Goal: Task Accomplishment & Management: Manage account settings

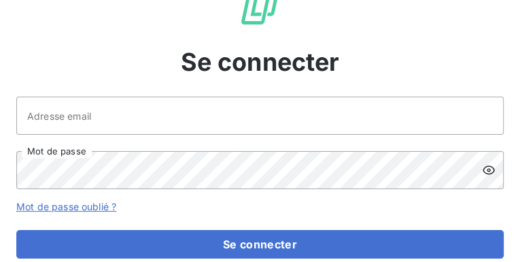
scroll to position [43, 0]
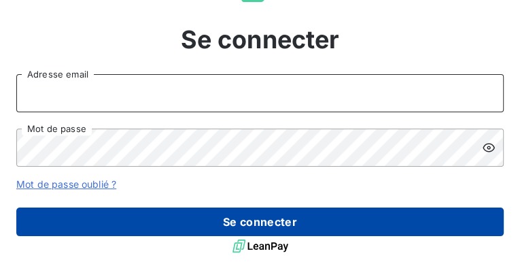
type input "[PERSON_NAME][EMAIL_ADDRESS][DOMAIN_NAME]"
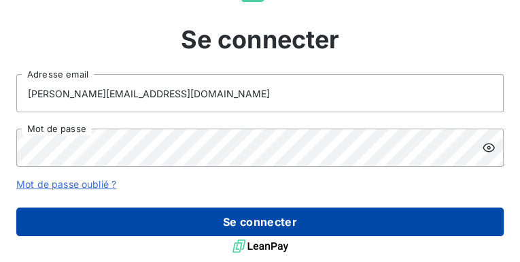
click at [246, 217] on button "Se connecter" at bounding box center [259, 221] width 487 height 29
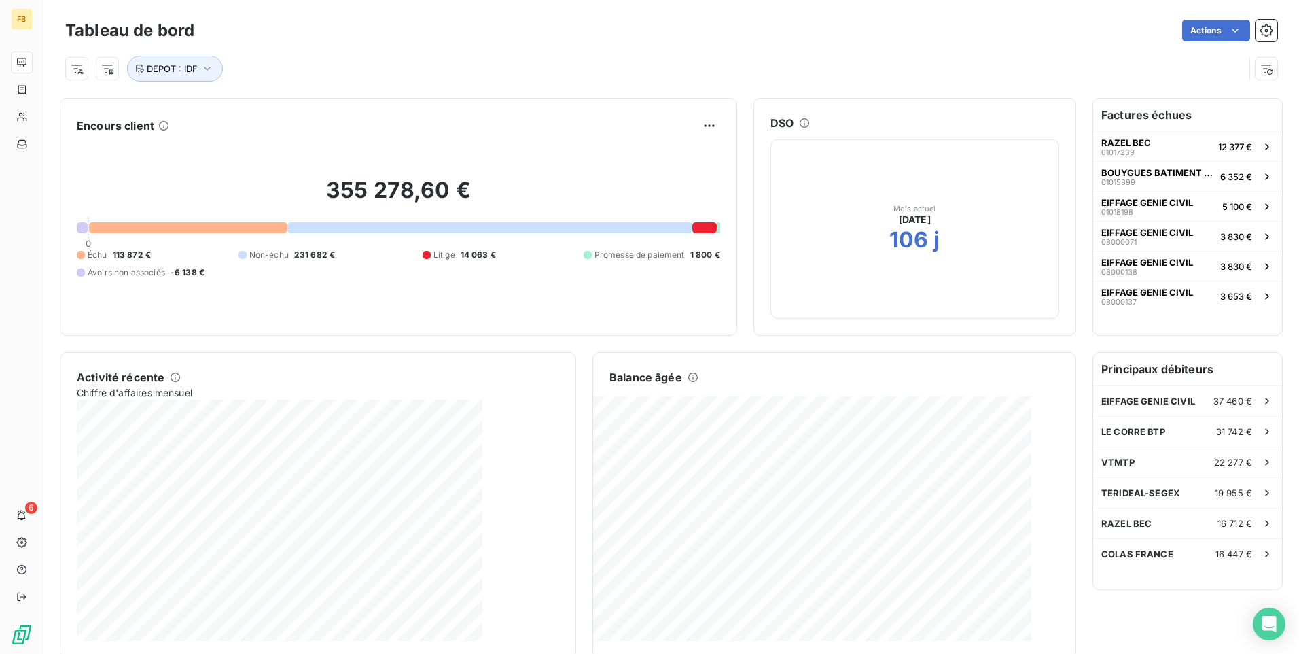
drag, startPoint x: 489, startPoint y: 12, endPoint x: 667, endPoint y: 194, distance: 255.7
click at [519, 194] on h2 "355 278,60 €" at bounding box center [399, 197] width 644 height 41
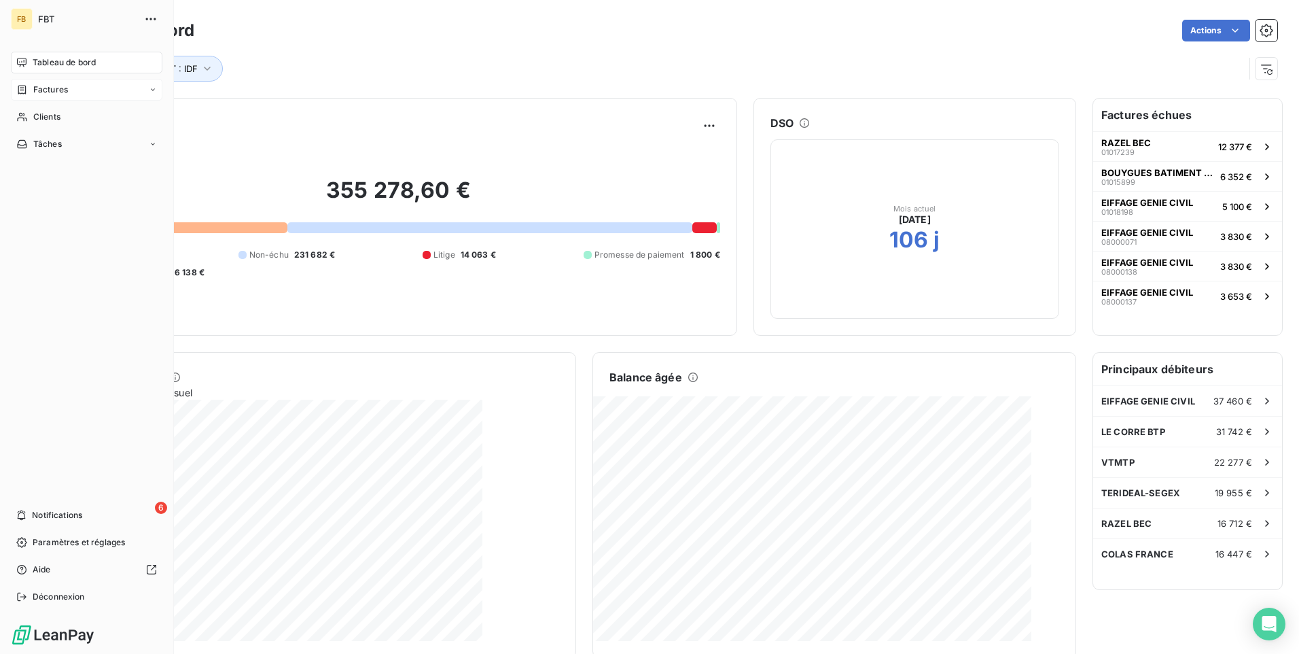
click at [59, 93] on span "Factures" at bounding box center [50, 90] width 35 height 12
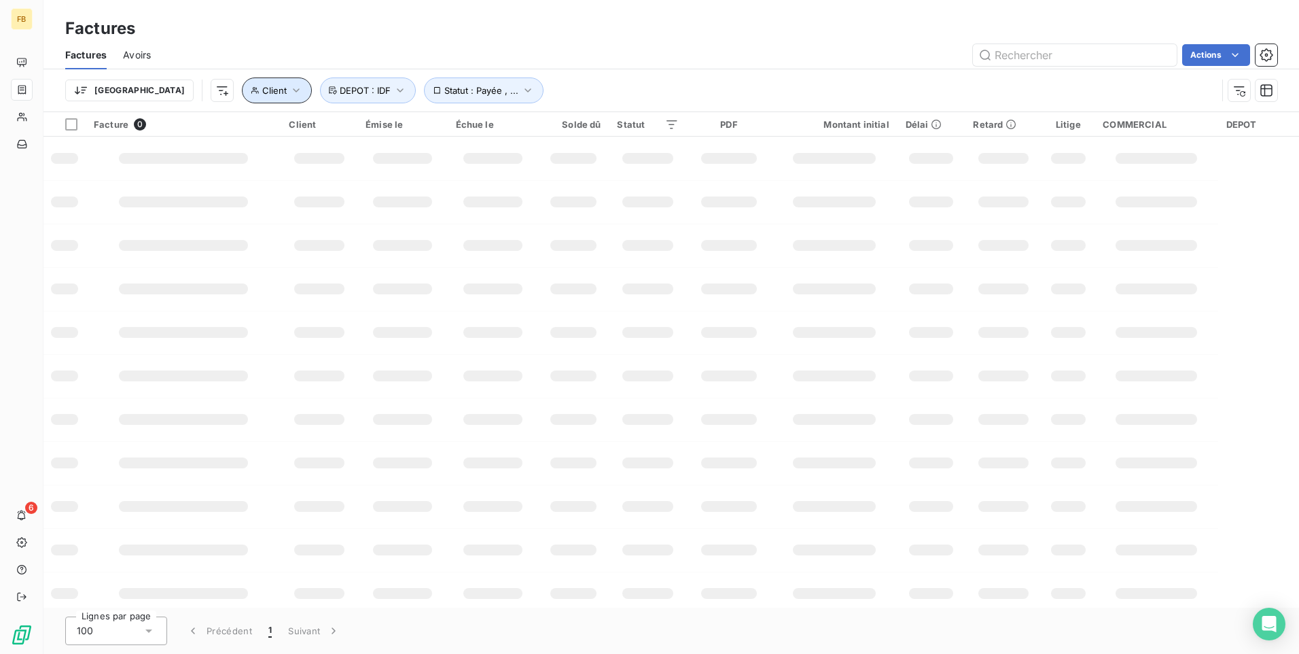
click at [289, 91] on icon "button" at bounding box center [296, 91] width 14 height 14
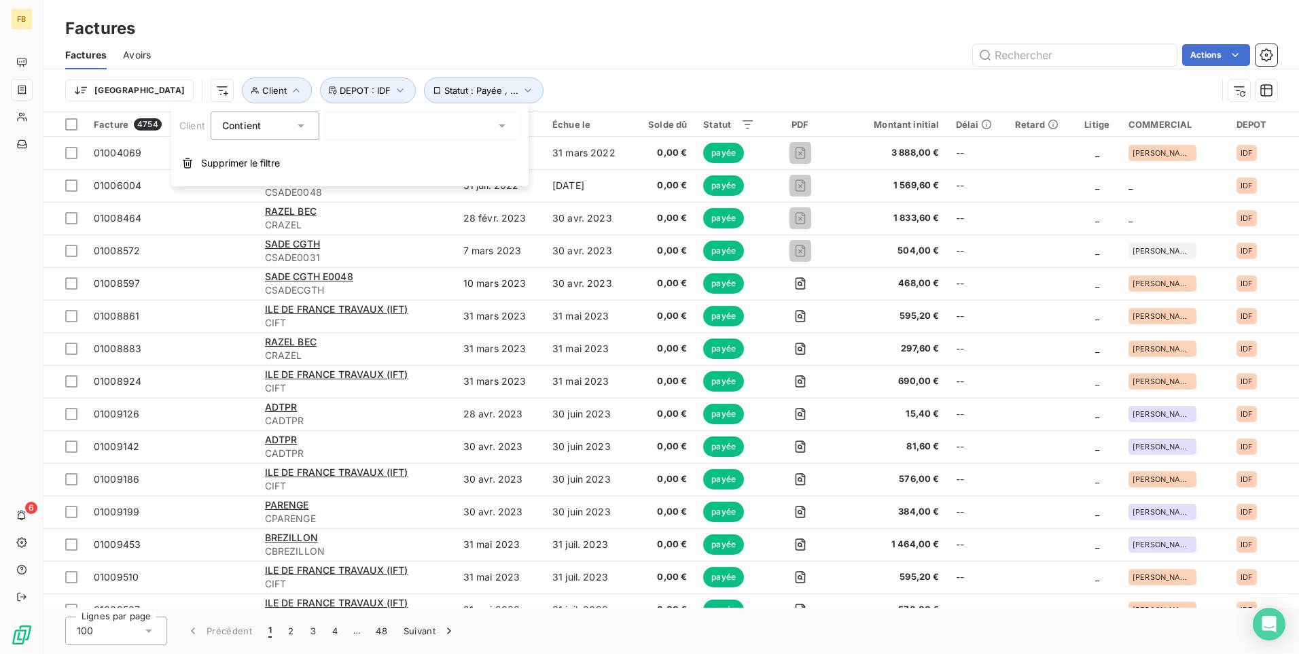
click at [342, 131] on input "text" at bounding box center [341, 126] width 11 height 12
type input "dlbt"
click at [389, 153] on li "DLBTP - CDLBTP" at bounding box center [423, 155] width 196 height 24
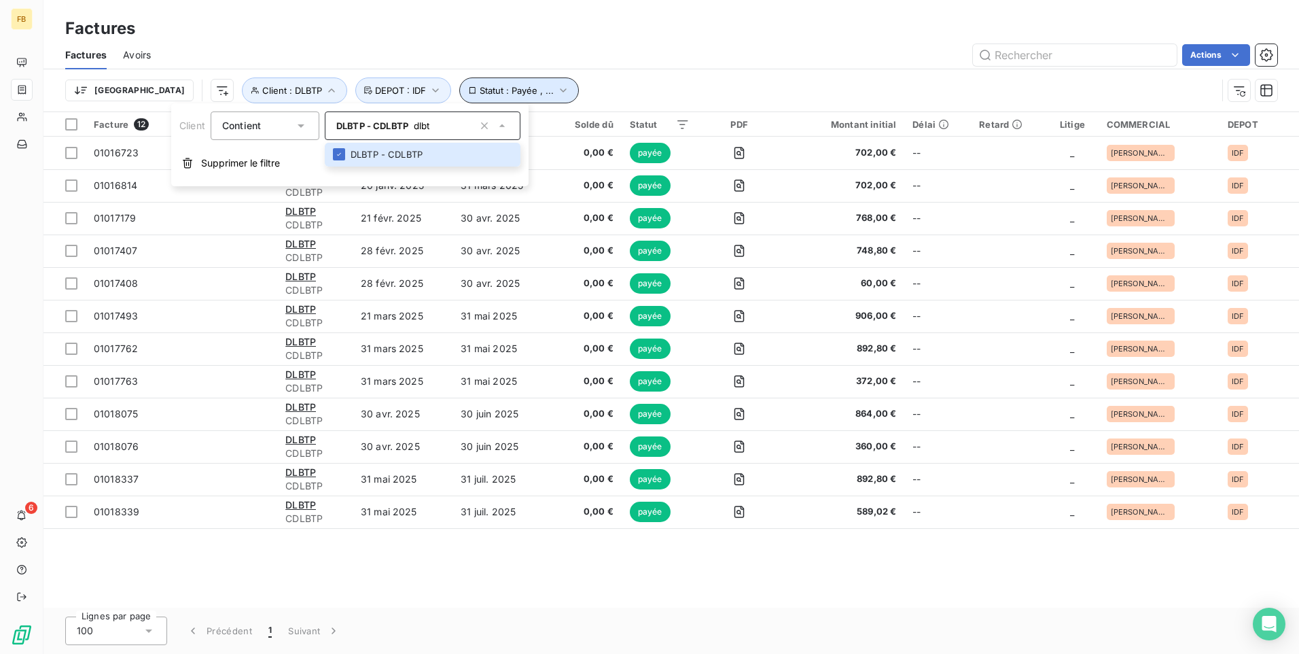
click at [519, 91] on icon "button" at bounding box center [563, 90] width 6 height 4
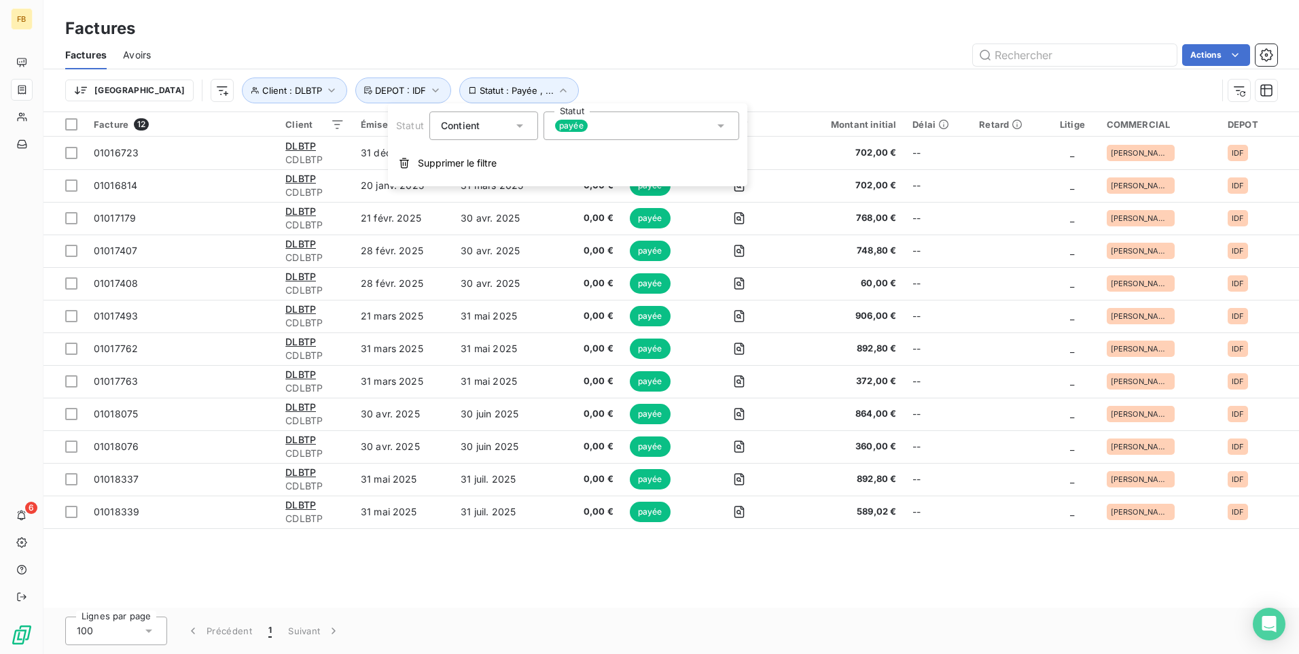
click at [519, 126] on icon at bounding box center [721, 126] width 14 height 14
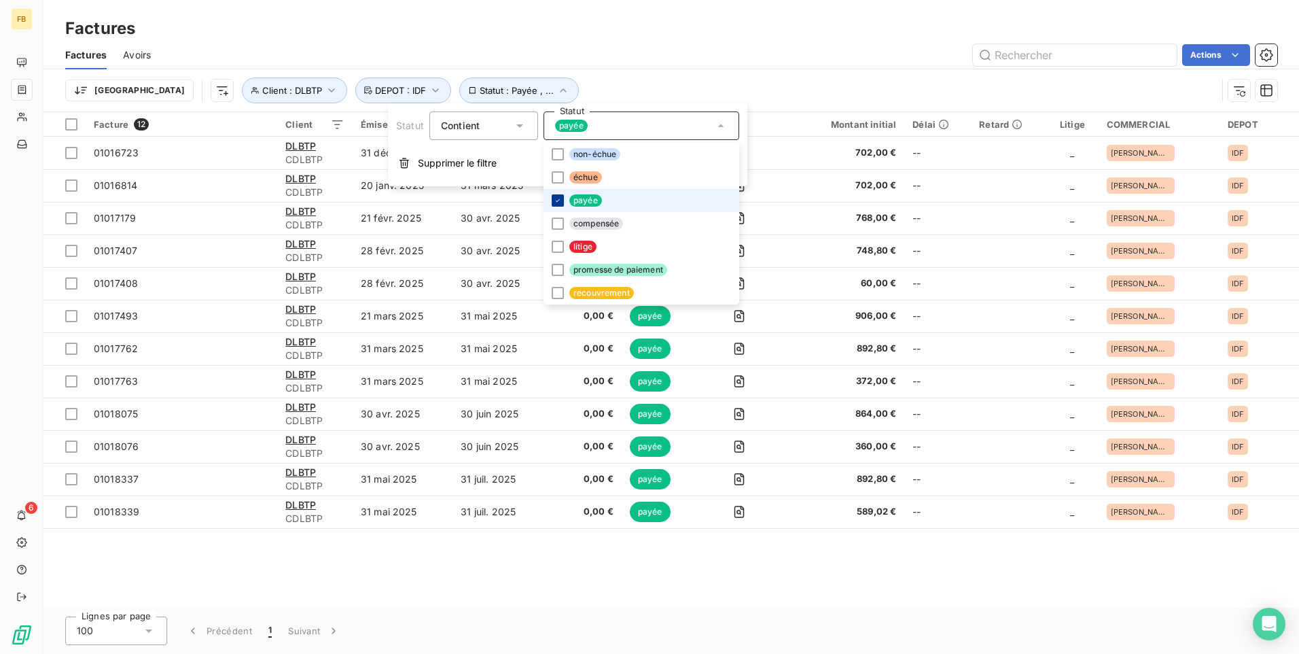
click at [519, 199] on icon at bounding box center [558, 200] width 8 height 8
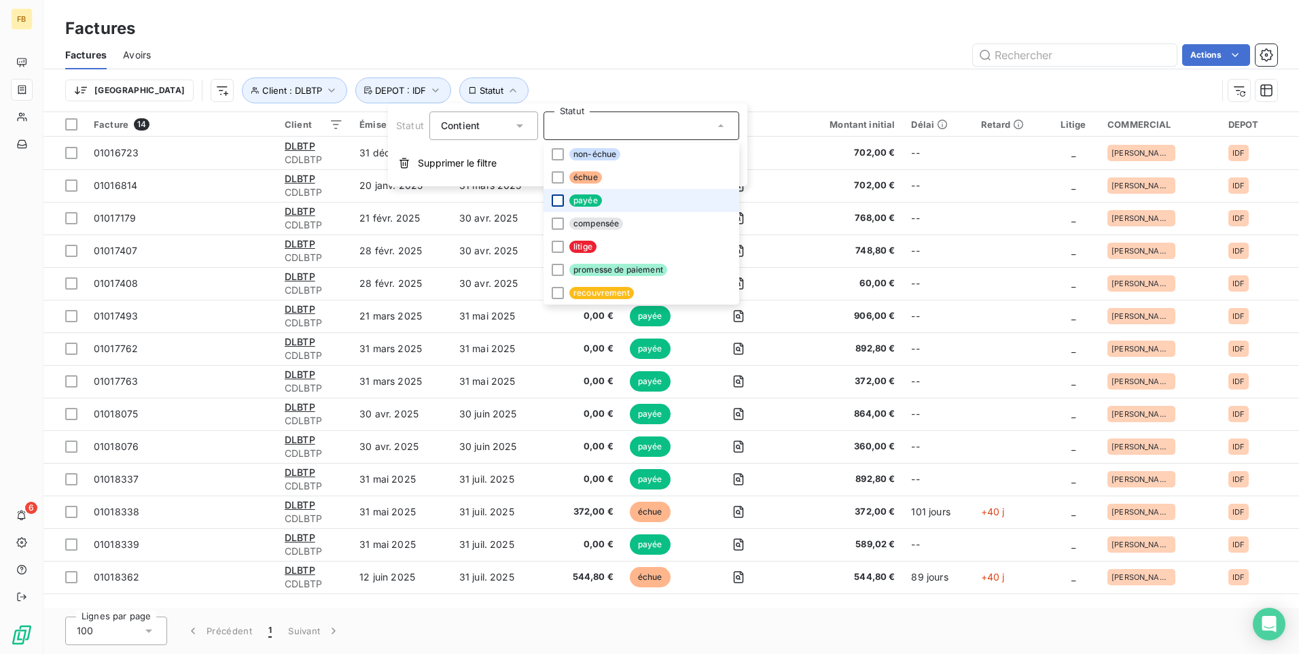
click at [519, 120] on icon at bounding box center [721, 126] width 14 height 14
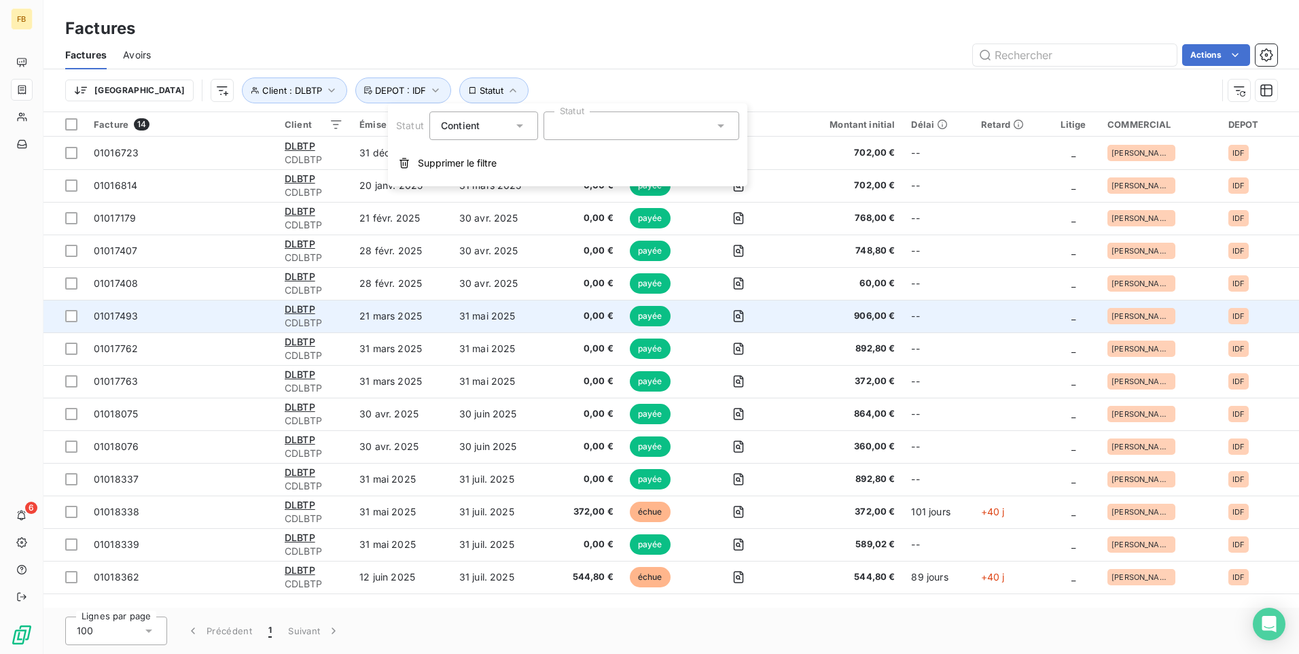
click at [449, 261] on td "21 mars 2025" at bounding box center [401, 316] width 100 height 33
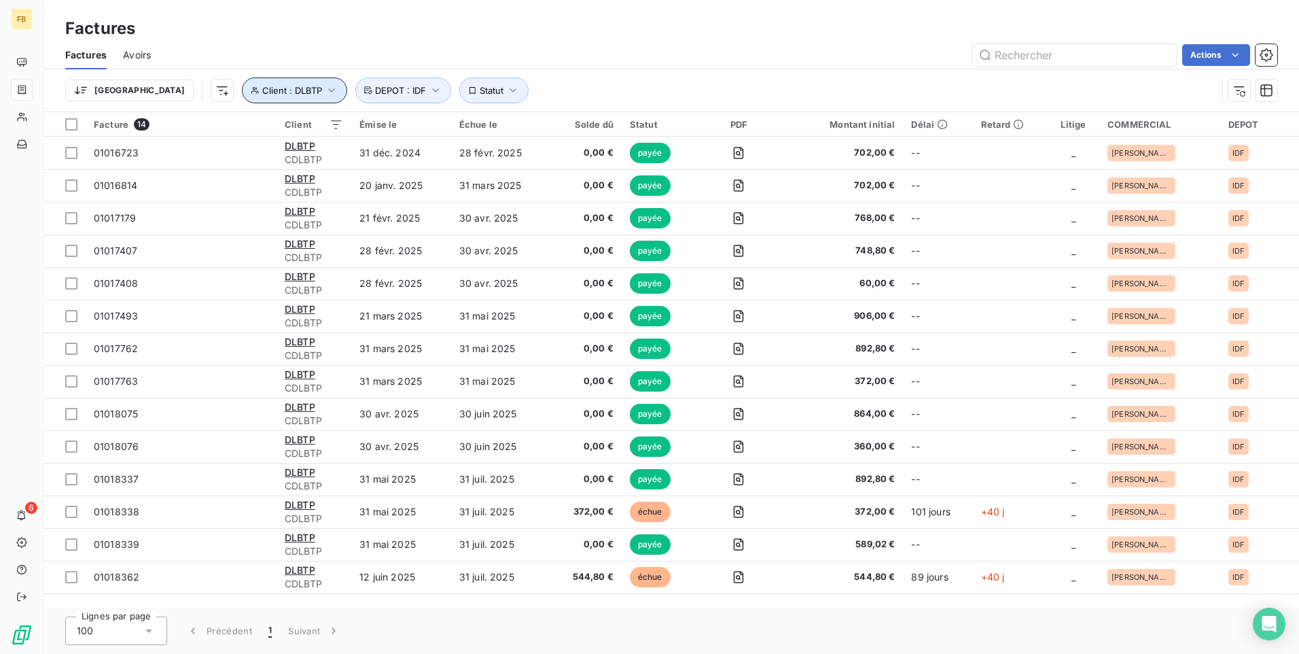
click at [325, 87] on icon "button" at bounding box center [332, 91] width 14 height 14
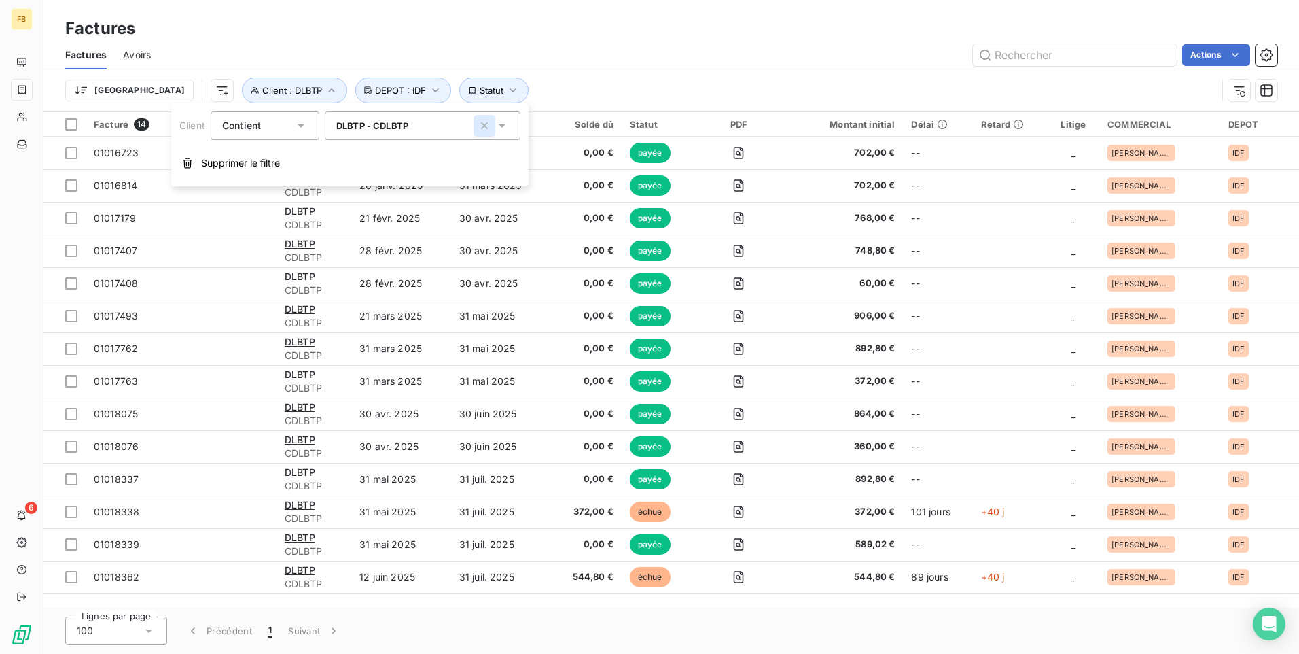
click at [485, 124] on icon "button" at bounding box center [485, 126] width 14 height 14
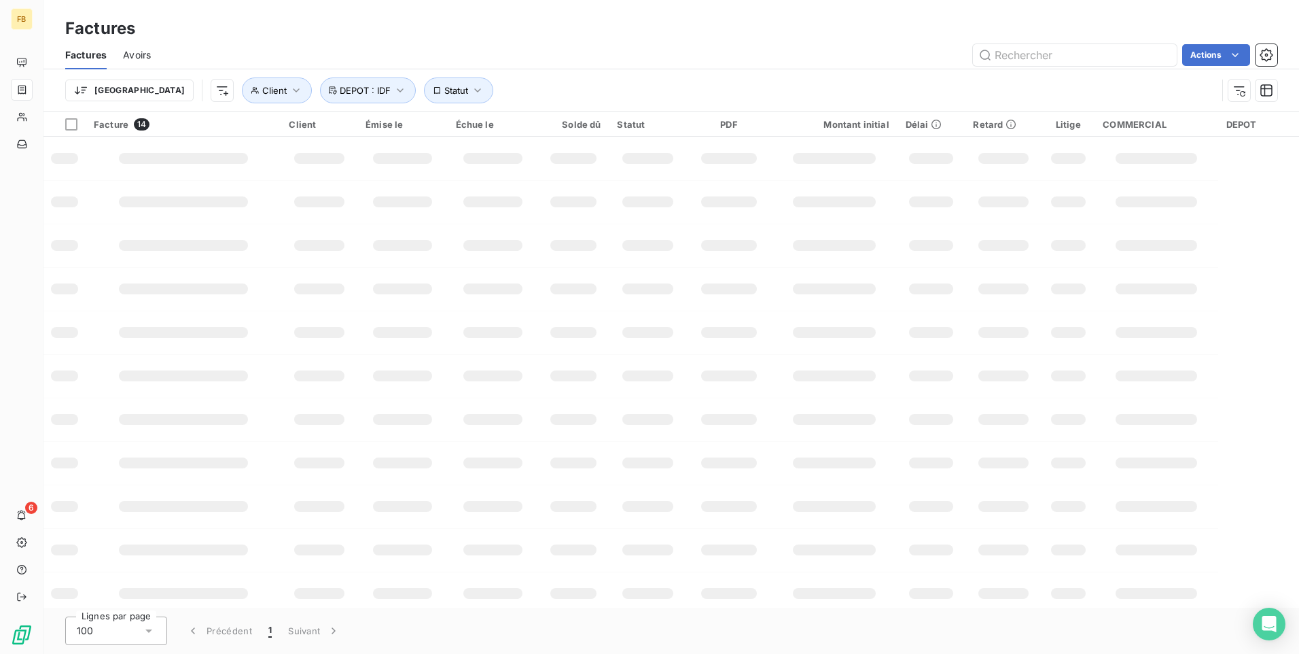
click at [232, 242] on div at bounding box center [183, 245] width 129 height 11
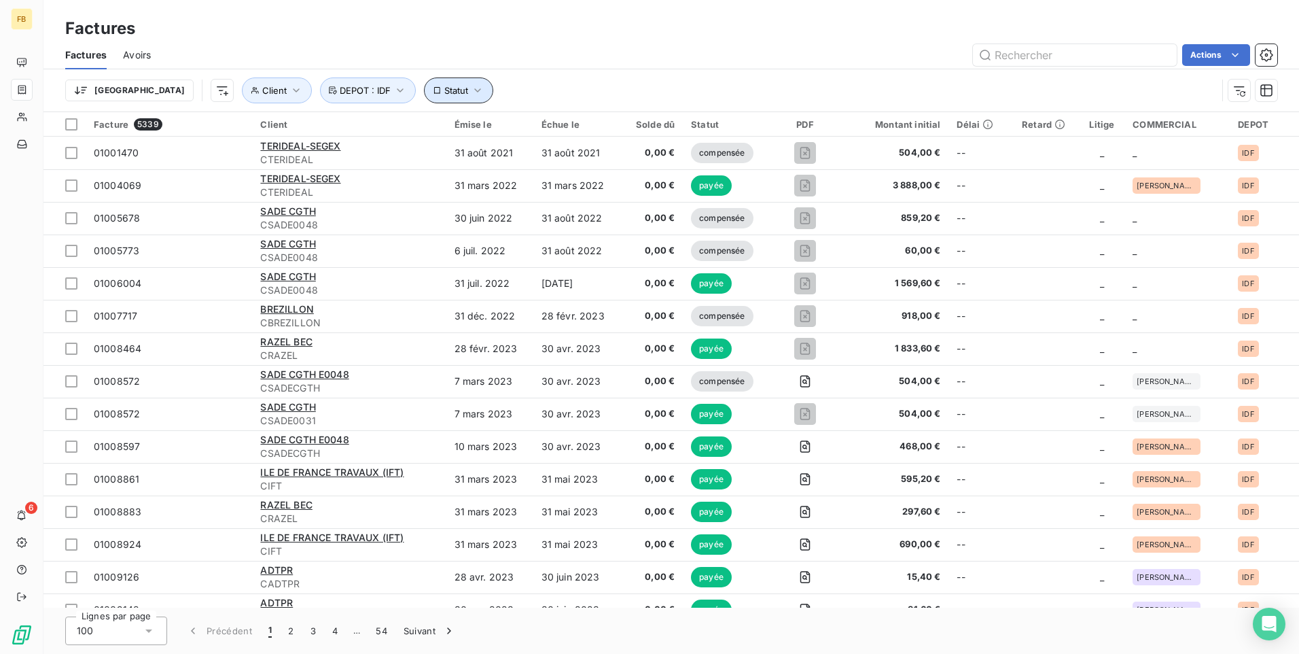
click at [471, 88] on icon "button" at bounding box center [478, 91] width 14 height 14
click at [519, 126] on icon at bounding box center [685, 125] width 7 height 3
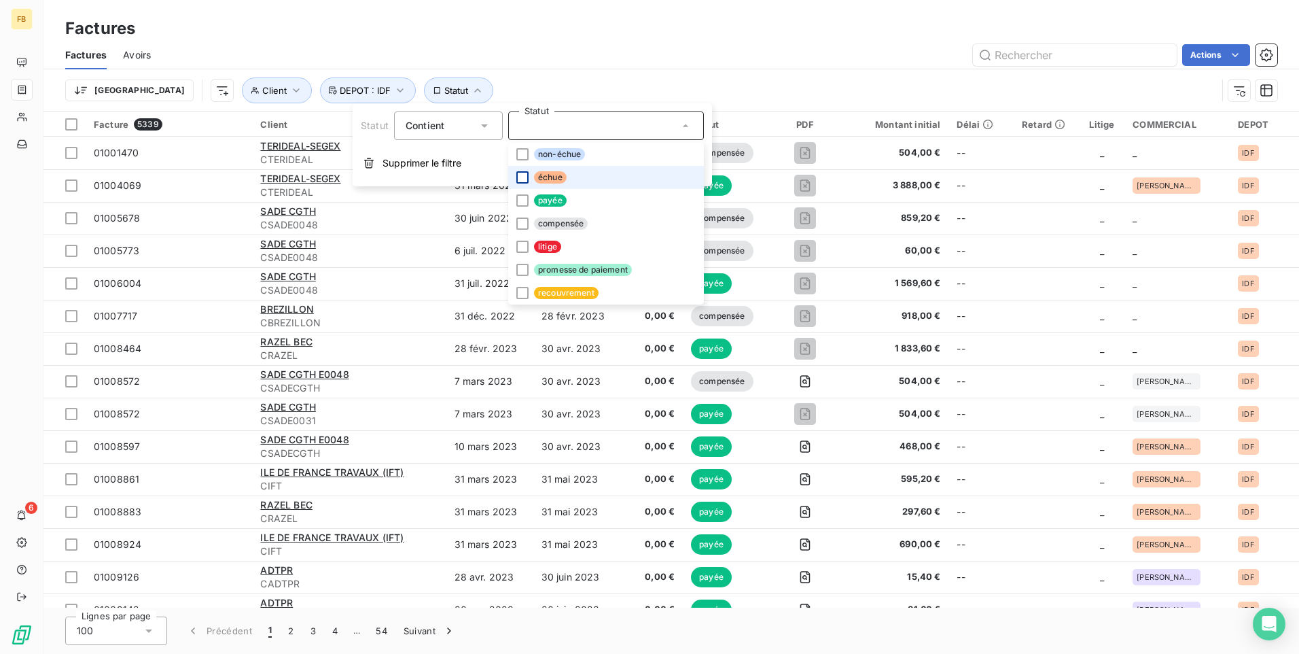
click at [519, 177] on div at bounding box center [522, 177] width 12 height 12
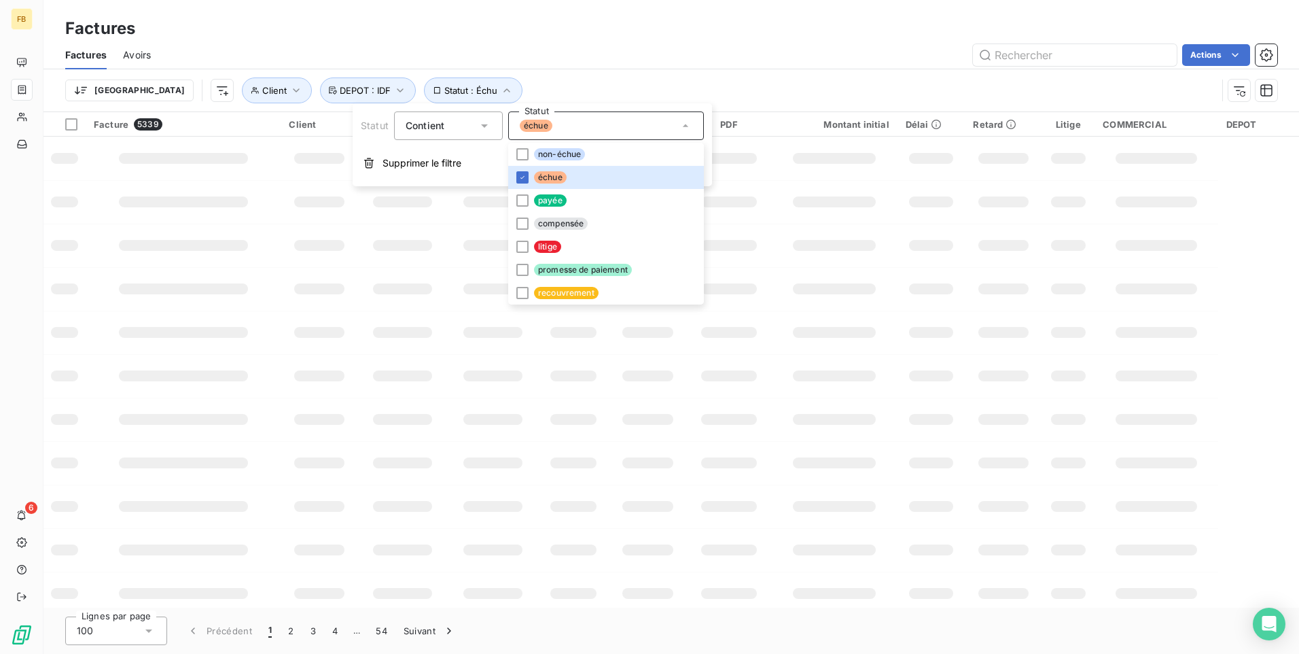
click at [519, 50] on div "Actions" at bounding box center [722, 55] width 1110 height 22
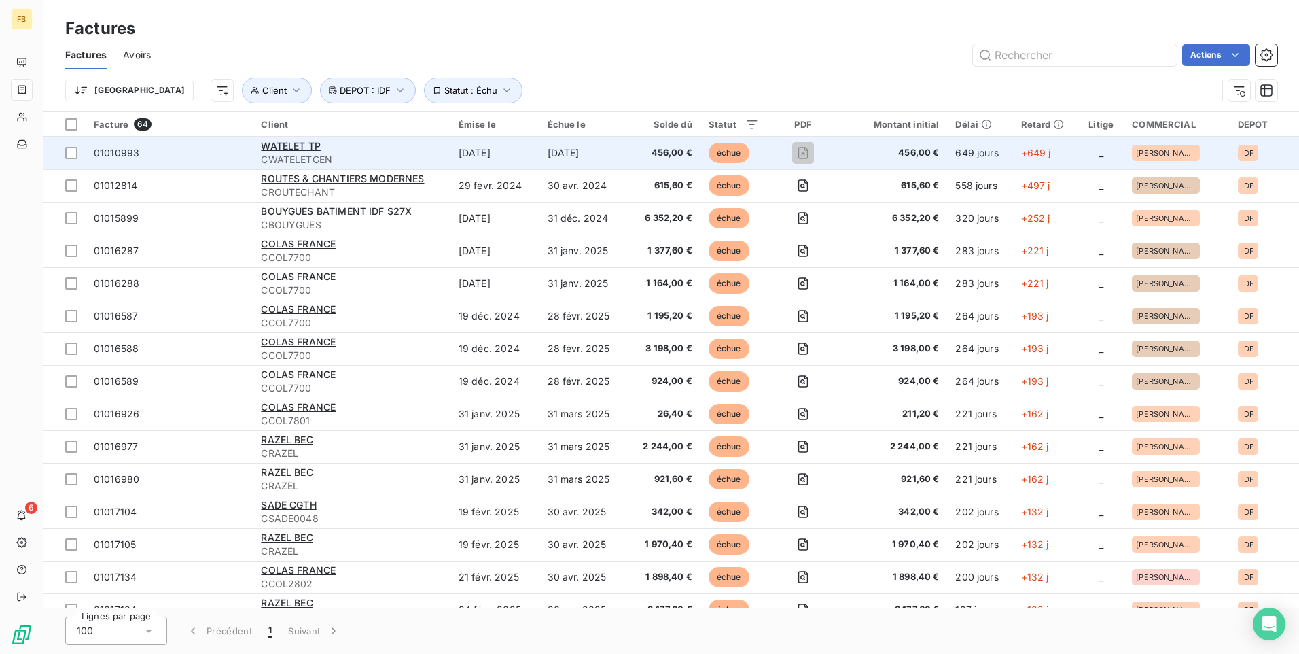
click at [336, 156] on span "CWATELETGEN" at bounding box center [351, 160] width 181 height 14
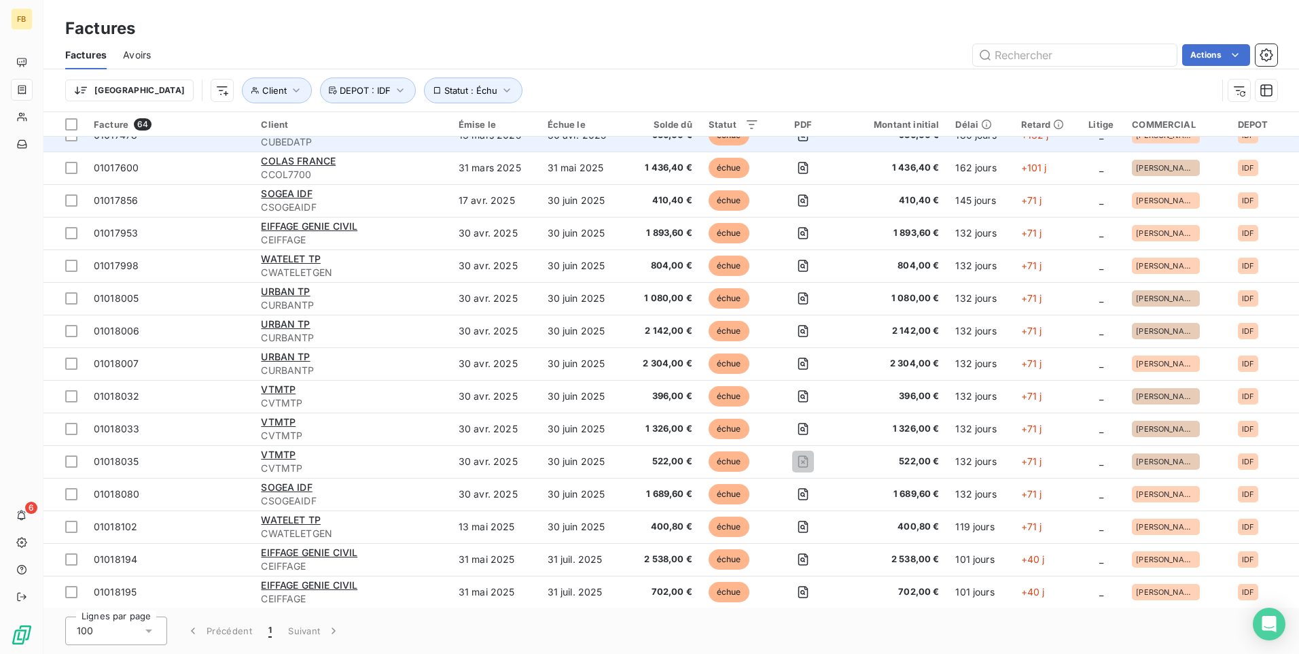
scroll to position [748, 0]
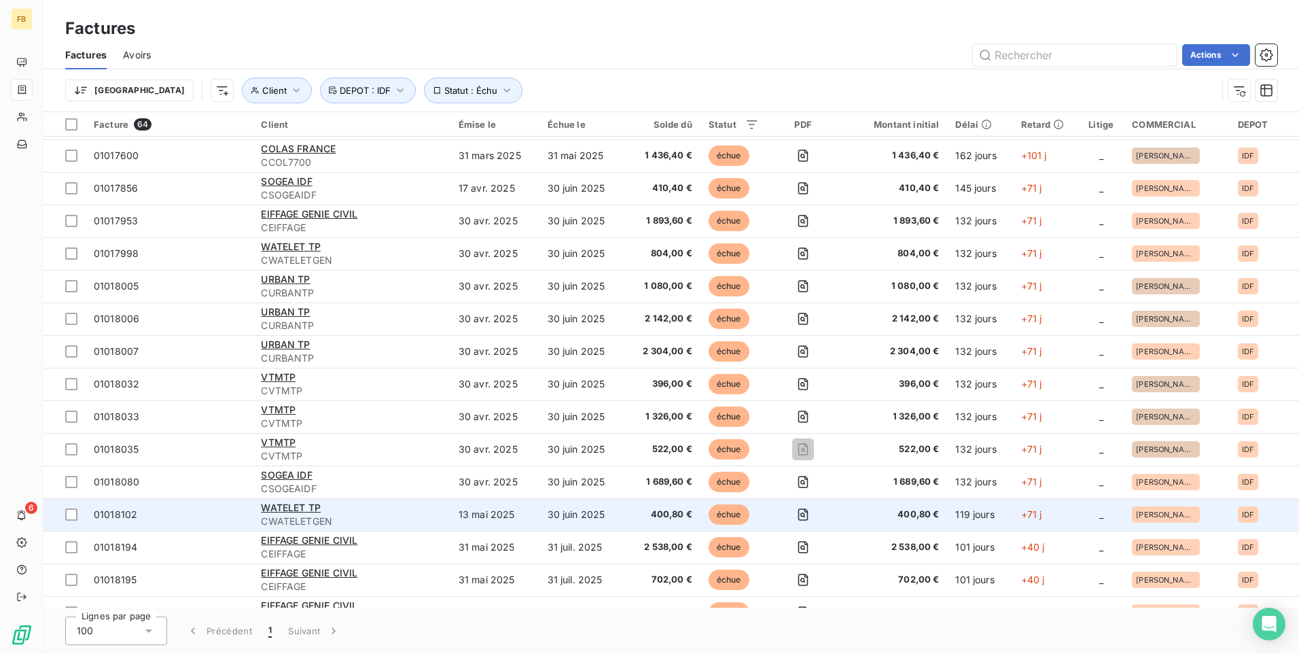
click at [396, 261] on div "WATELET TP" at bounding box center [351, 508] width 181 height 14
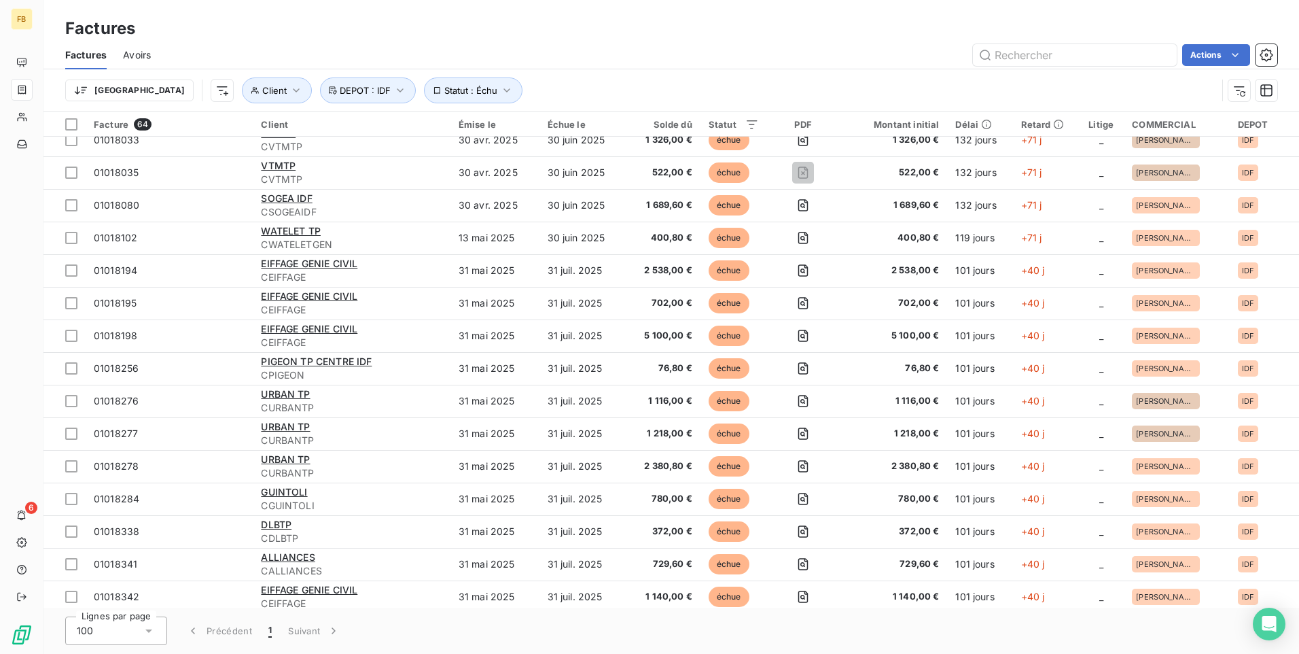
scroll to position [1087, 0]
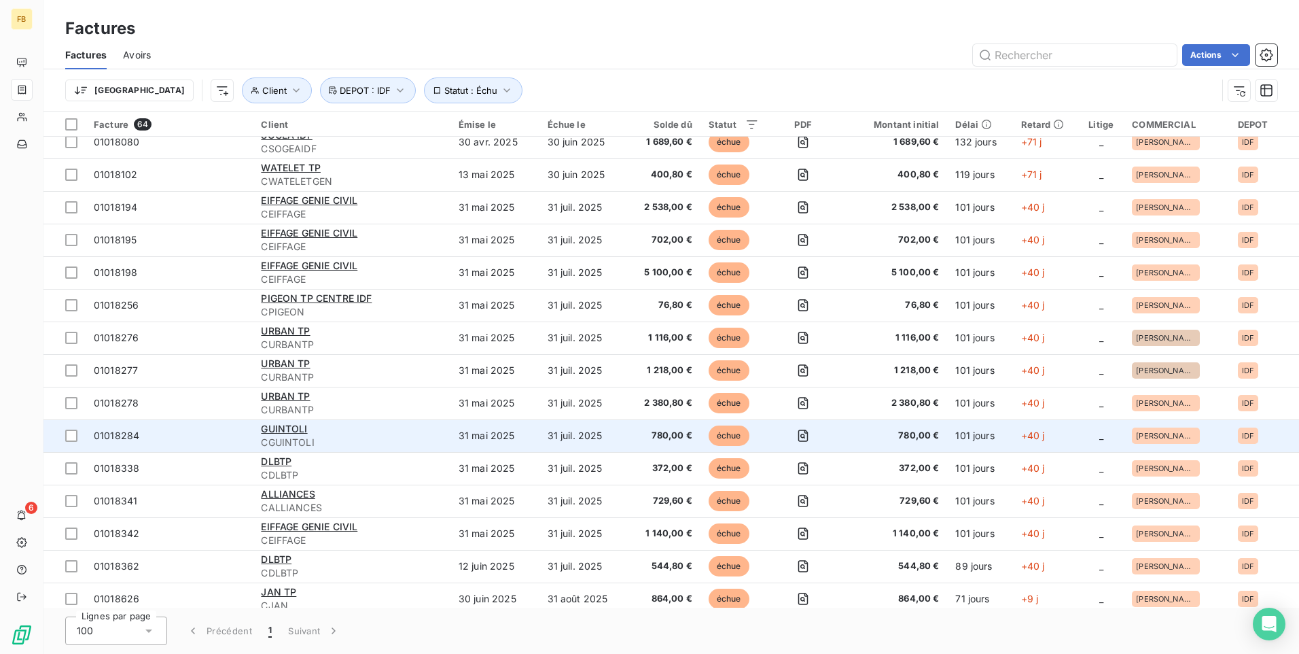
click at [519, 261] on td "31 juil. 2025" at bounding box center [583, 435] width 87 height 33
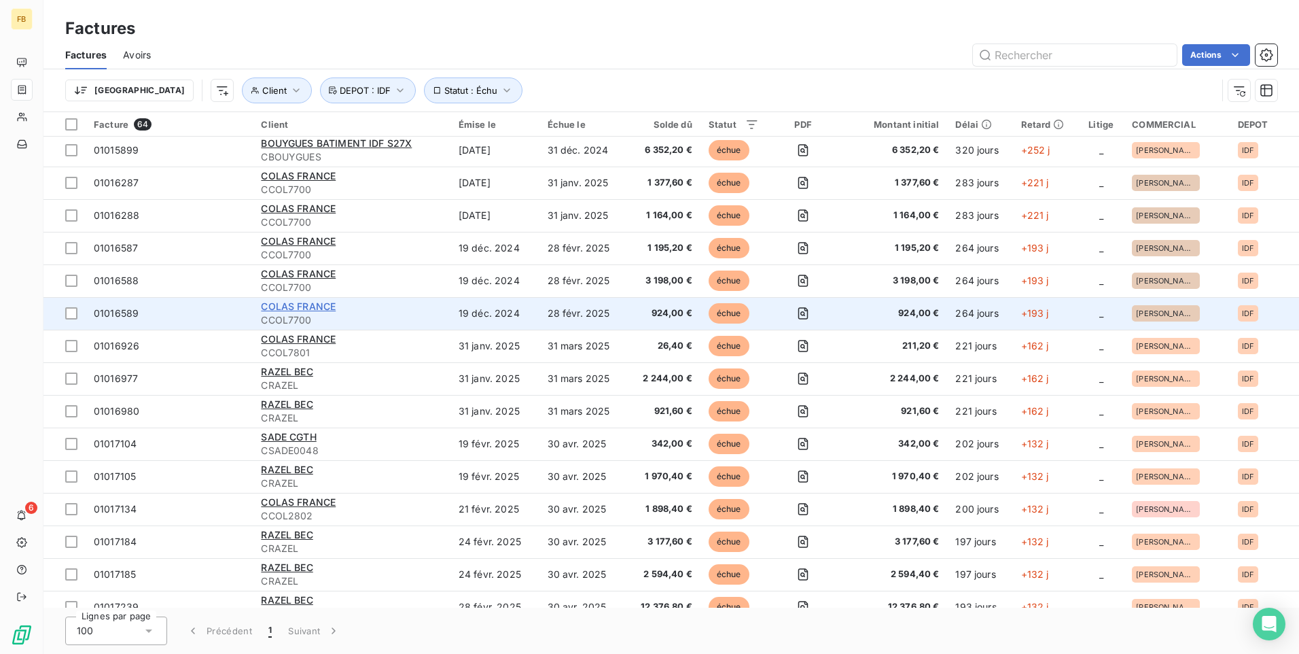
scroll to position [136, 0]
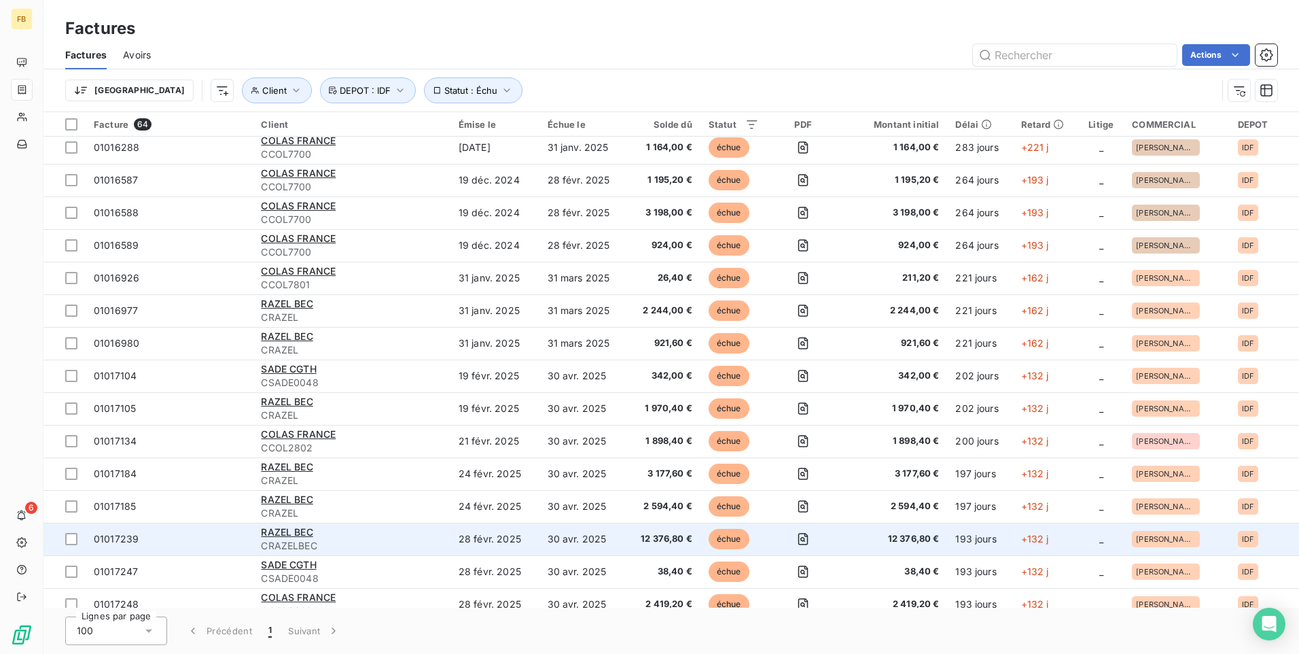
click at [291, 261] on span "CRAZELBEC" at bounding box center [351, 546] width 181 height 14
